Goal: Communication & Community: Participate in discussion

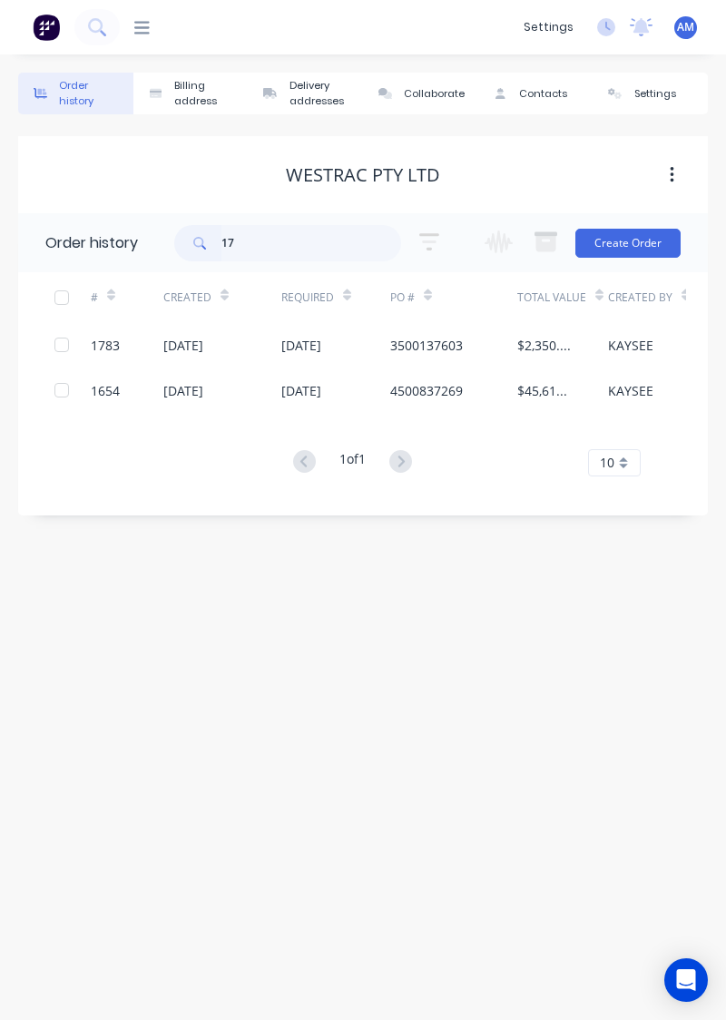
type input "1"
type input "1706"
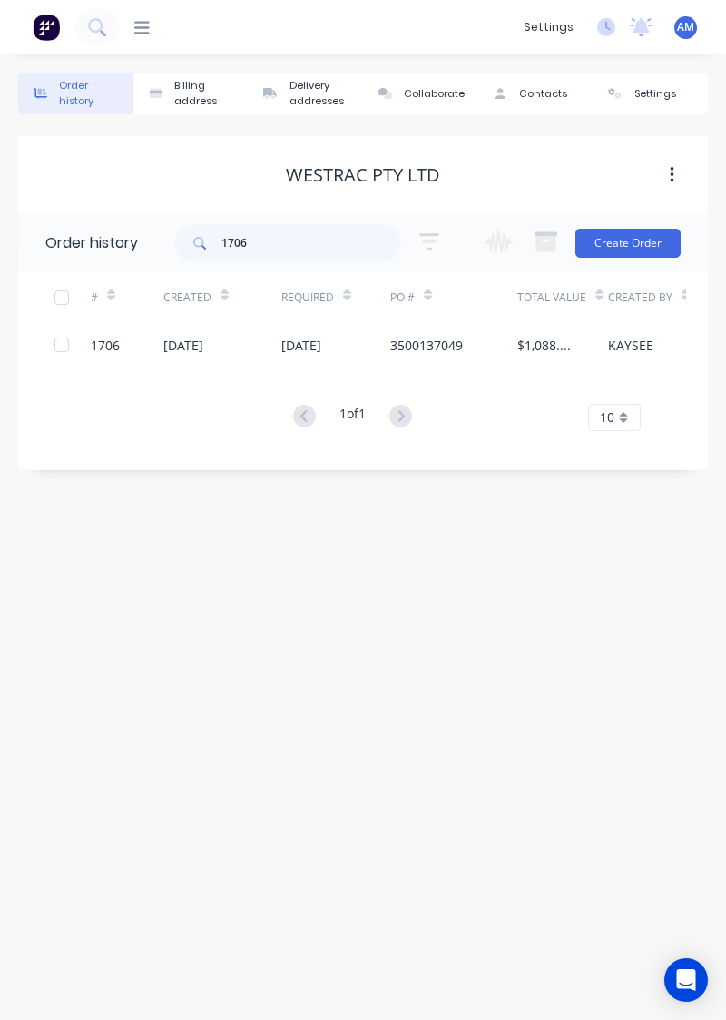
click at [583, 347] on div "$1,088.97" at bounding box center [562, 344] width 91 height 45
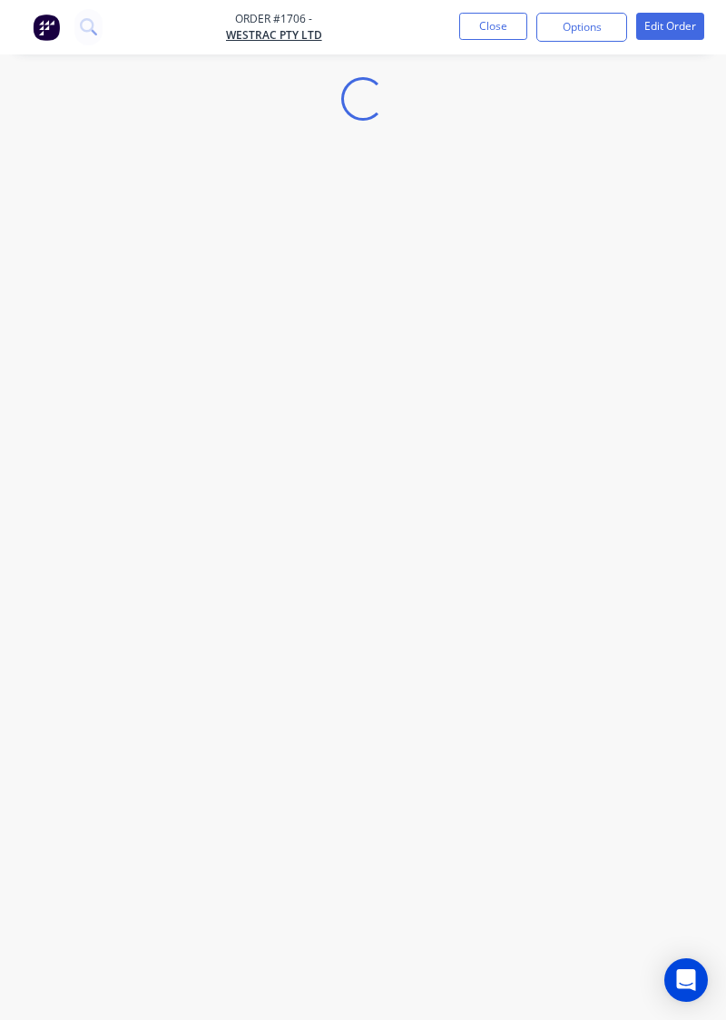
click at [688, 392] on div "Loading..." at bounding box center [363, 510] width 726 height 1020
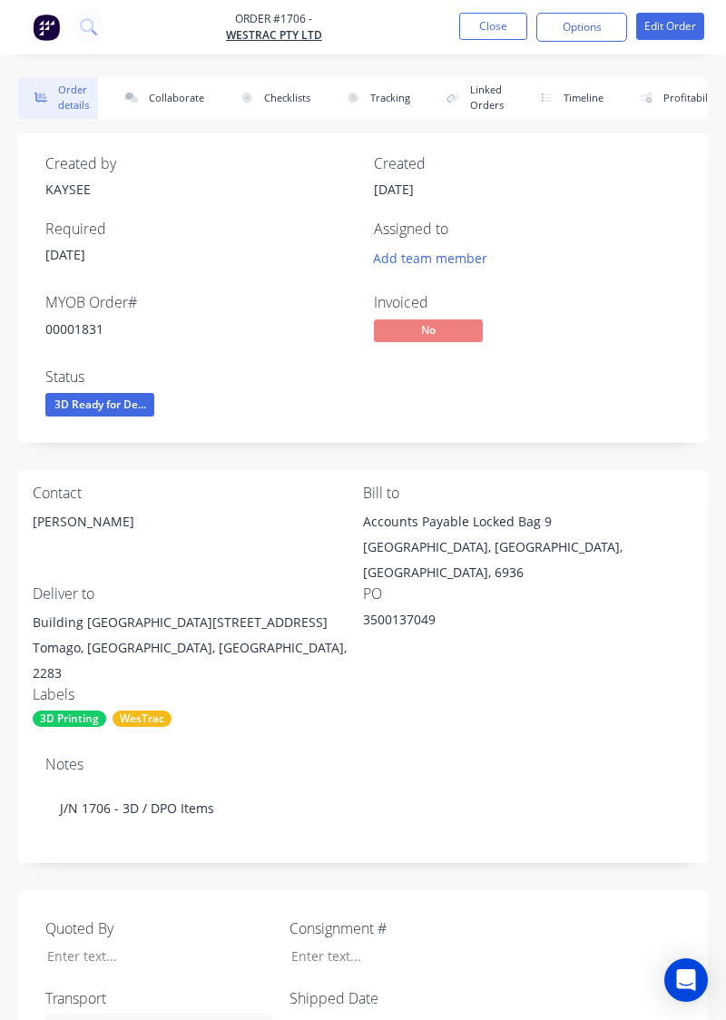
click at [665, 513] on div "Accounts Payable Locked Bag 9" at bounding box center [528, 521] width 330 height 25
click at [147, 115] on button "Collaborate" at bounding box center [161, 98] width 104 height 42
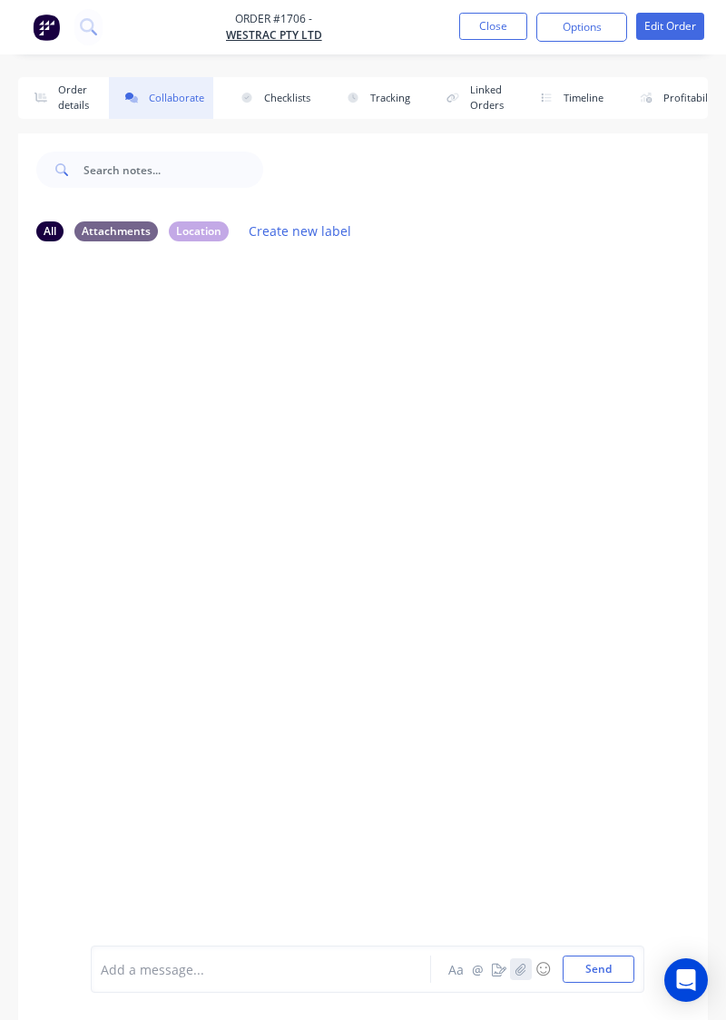
click at [526, 976] on icon "button" at bounding box center [521, 969] width 11 height 13
click at [607, 983] on button "Send" at bounding box center [599, 969] width 72 height 27
click at [527, 980] on button "button" at bounding box center [521, 970] width 22 height 22
click at [611, 983] on button "Send" at bounding box center [599, 969] width 72 height 27
click at [525, 980] on button "button" at bounding box center [521, 970] width 22 height 22
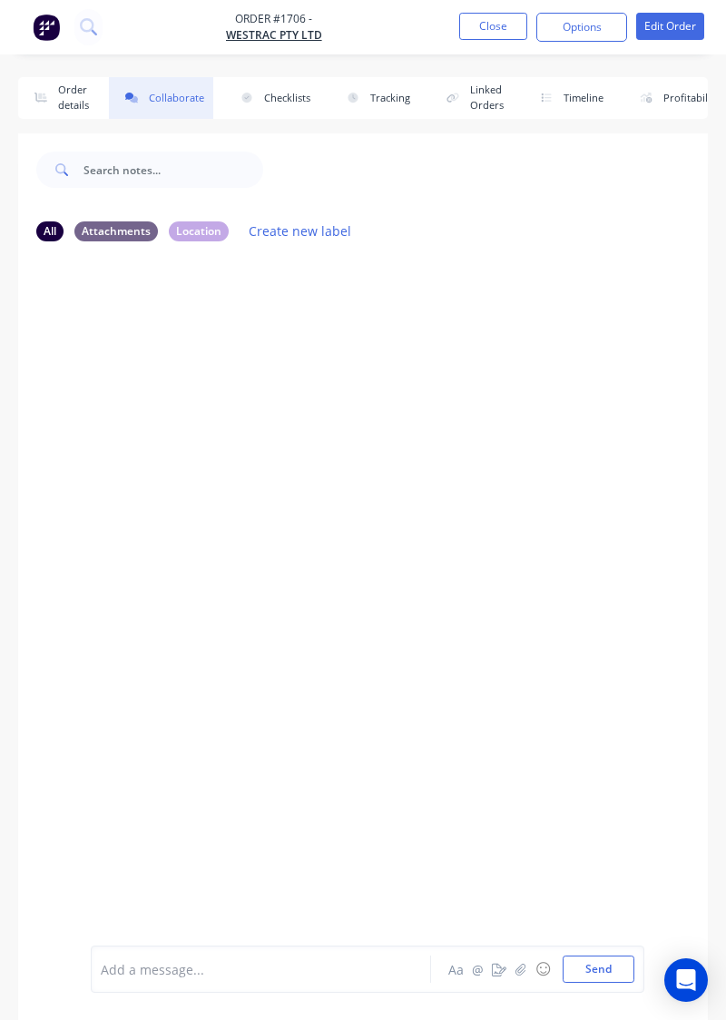
click at [203, 866] on div at bounding box center [363, 600] width 690 height 689
click at [518, 980] on button "button" at bounding box center [521, 970] width 22 height 22
click at [606, 983] on button "Send" at bounding box center [599, 969] width 72 height 27
